Goal: Navigation & Orientation: Find specific page/section

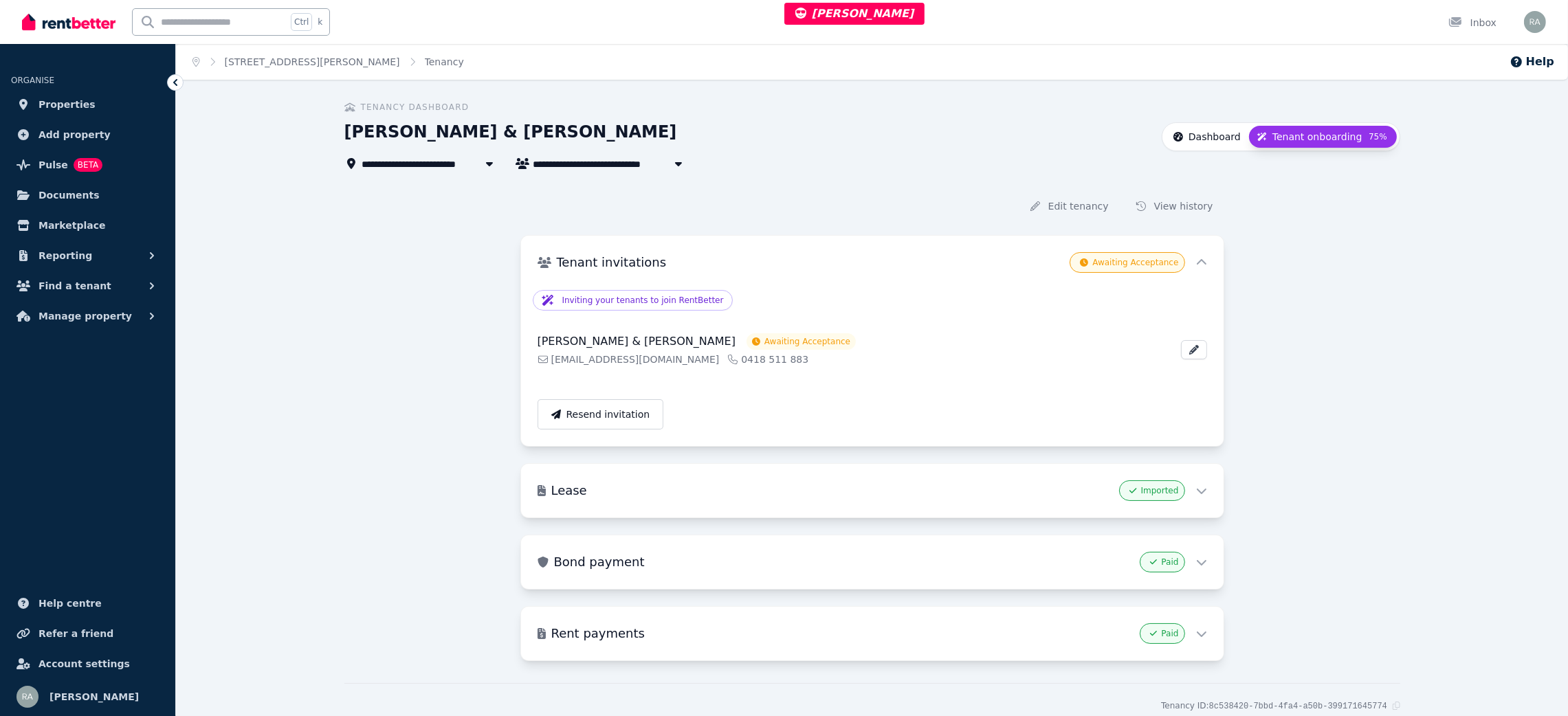
click at [1230, 131] on span "Dashboard" at bounding box center [1214, 137] width 52 height 14
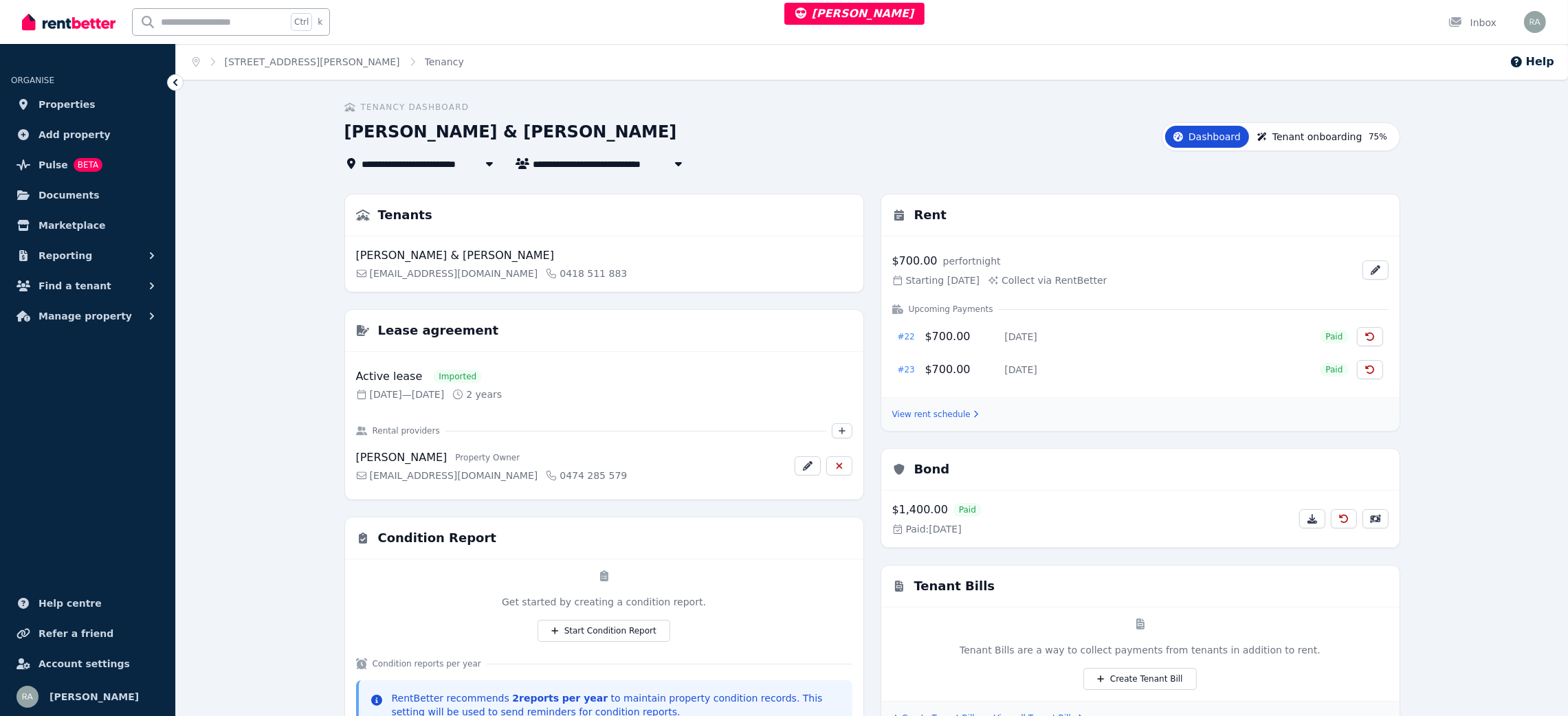
click at [1302, 131] on span "Tenant onboarding" at bounding box center [1317, 137] width 90 height 14
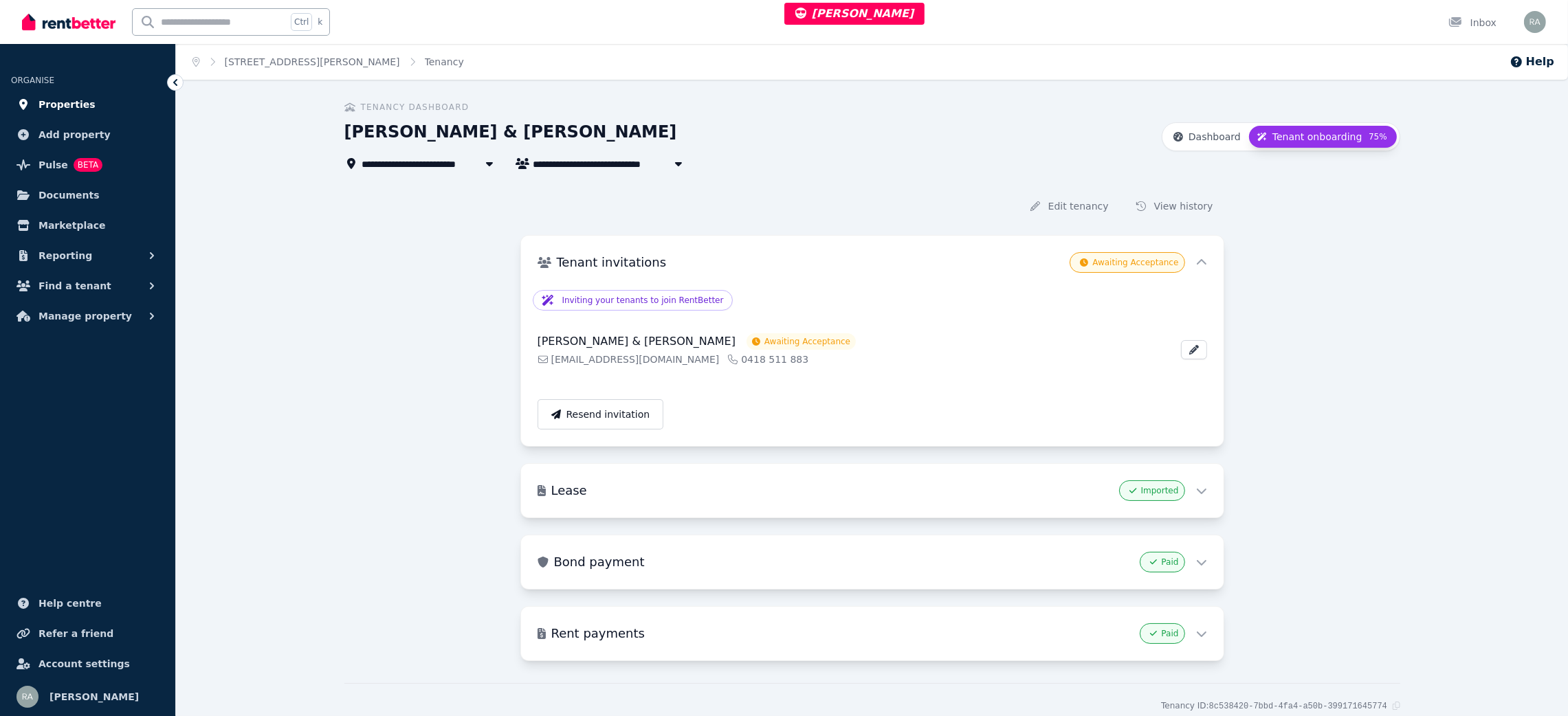
click at [86, 101] on link "Properties" at bounding box center [87, 104] width 153 height 28
click at [259, 56] on link "[STREET_ADDRESS][PERSON_NAME]" at bounding box center [312, 61] width 175 height 11
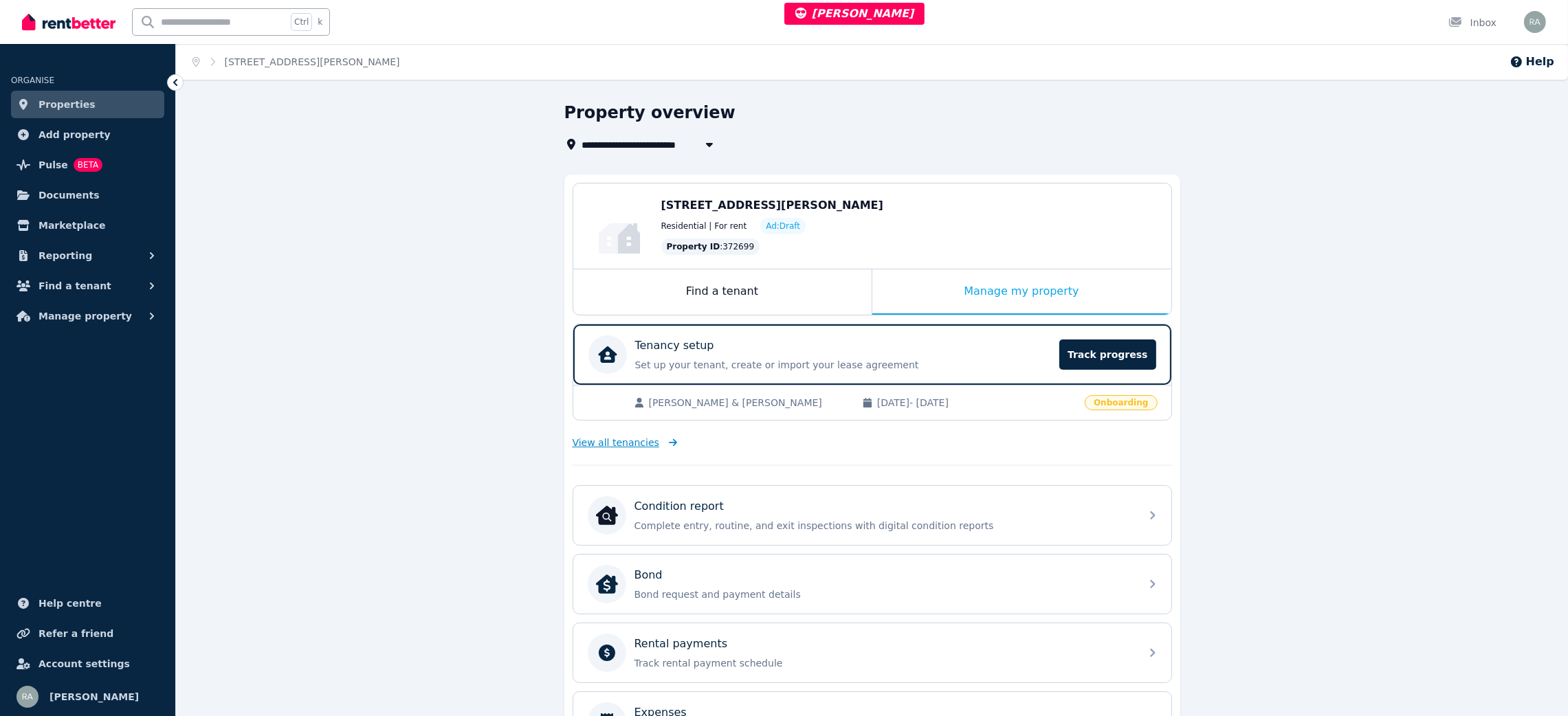
click at [609, 444] on span "View all tenancies" at bounding box center [616, 443] width 87 height 14
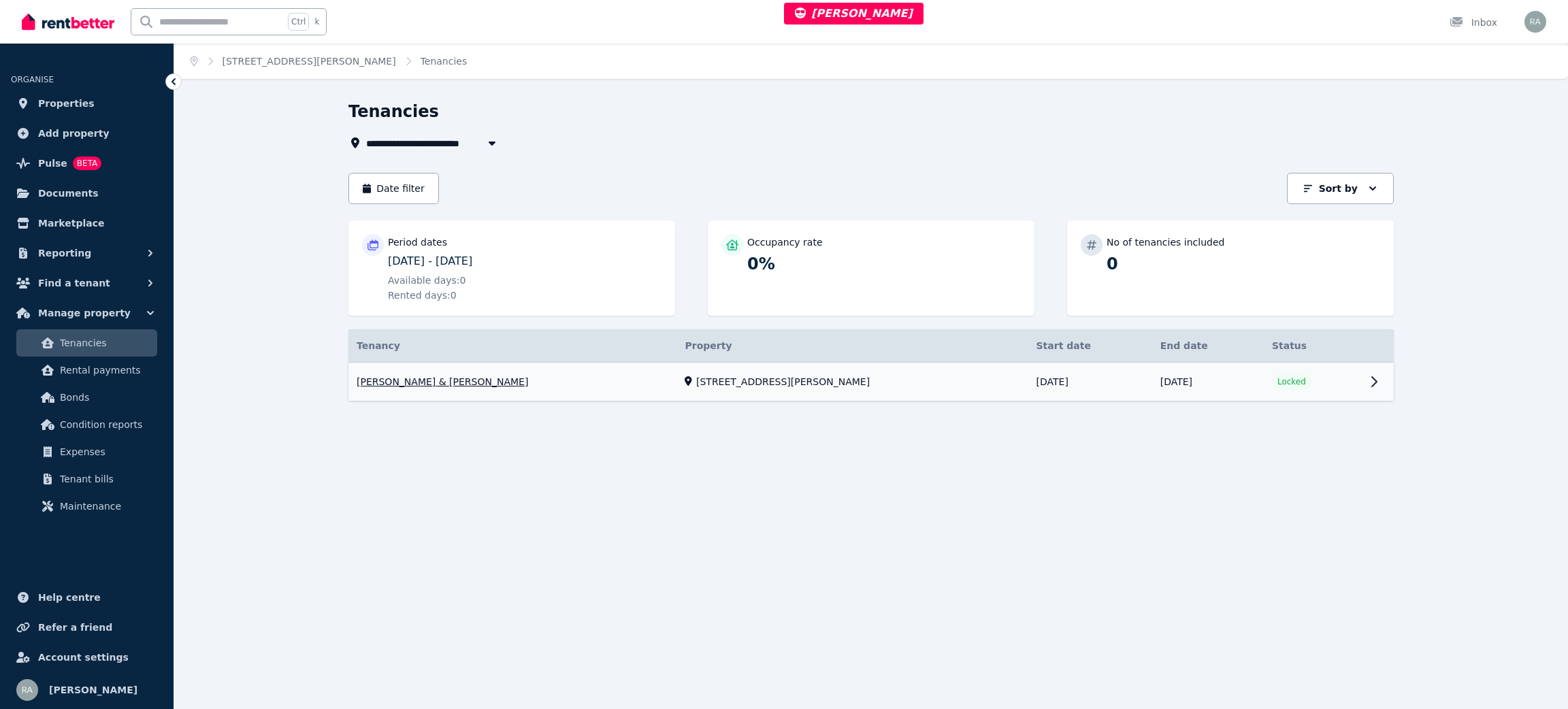
click at [1047, 378] on link "View property details" at bounding box center [1090, 381] width 124 height 38
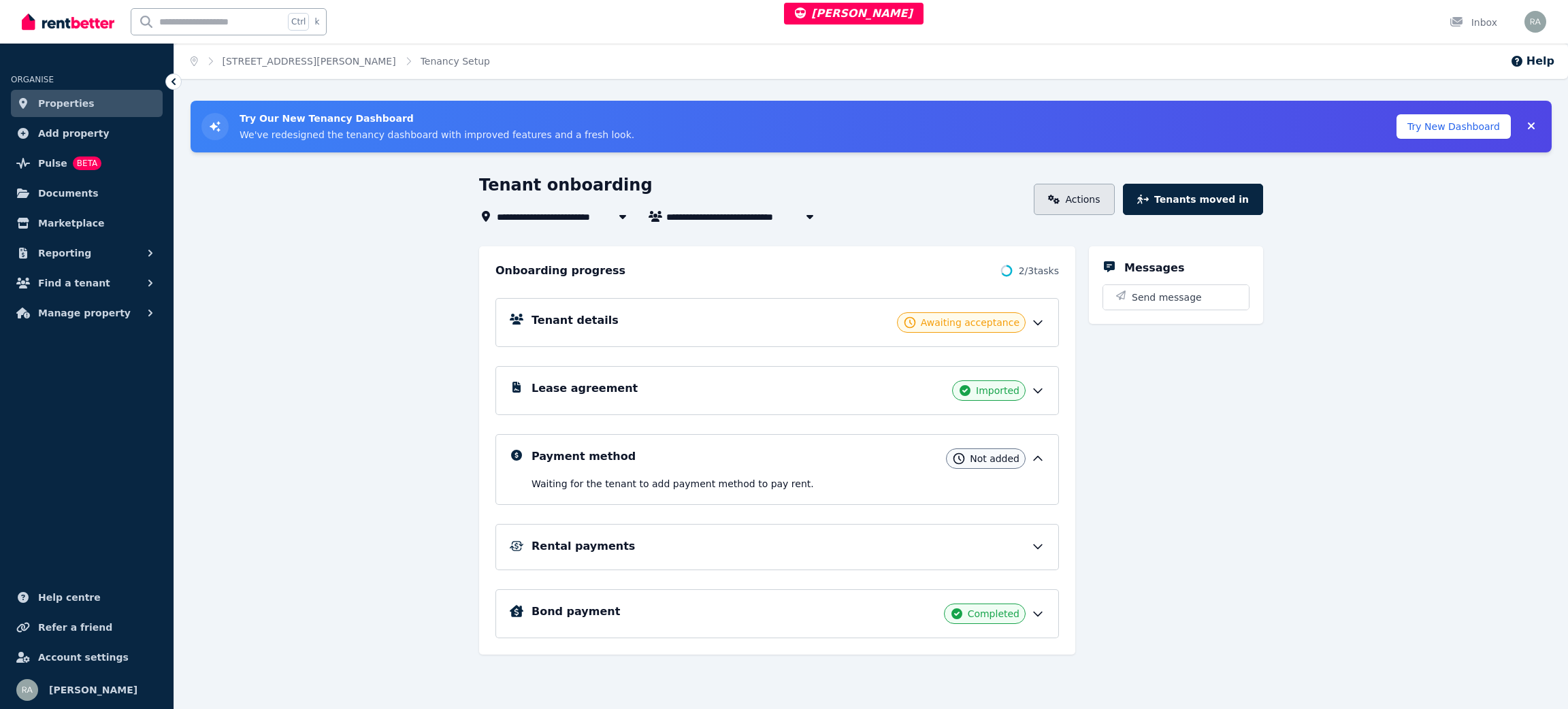
click at [1078, 185] on link "Actions" at bounding box center [1074, 199] width 81 height 31
